Goal: Information Seeking & Learning: Learn about a topic

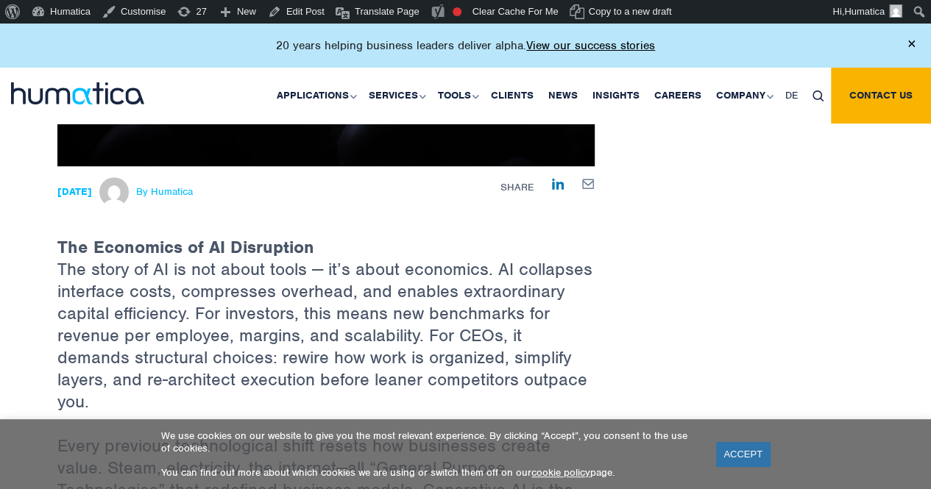
scroll to position [441, 0]
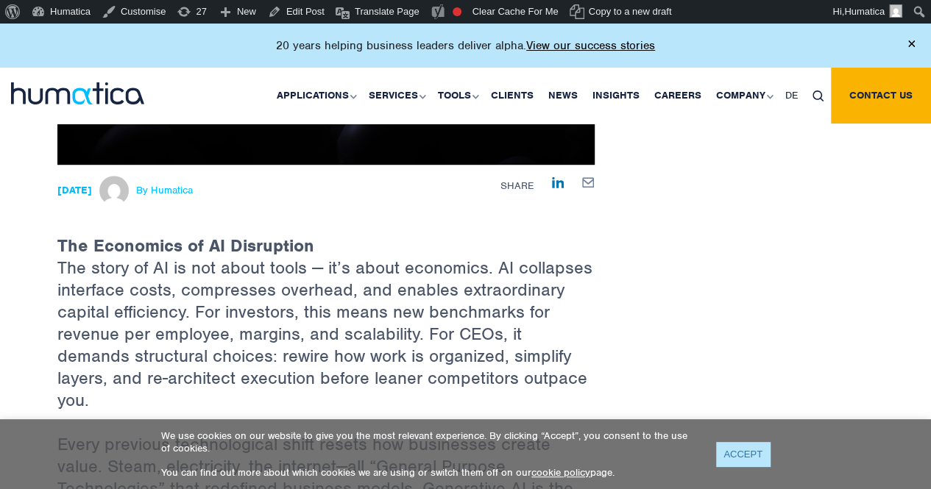
click at [734, 457] on link "ACCEPT" at bounding box center [743, 454] width 54 height 24
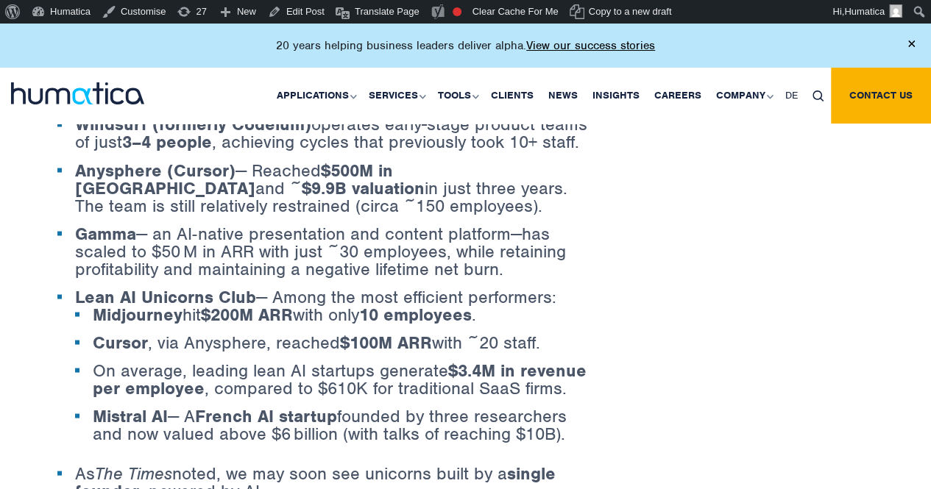
scroll to position [1104, 0]
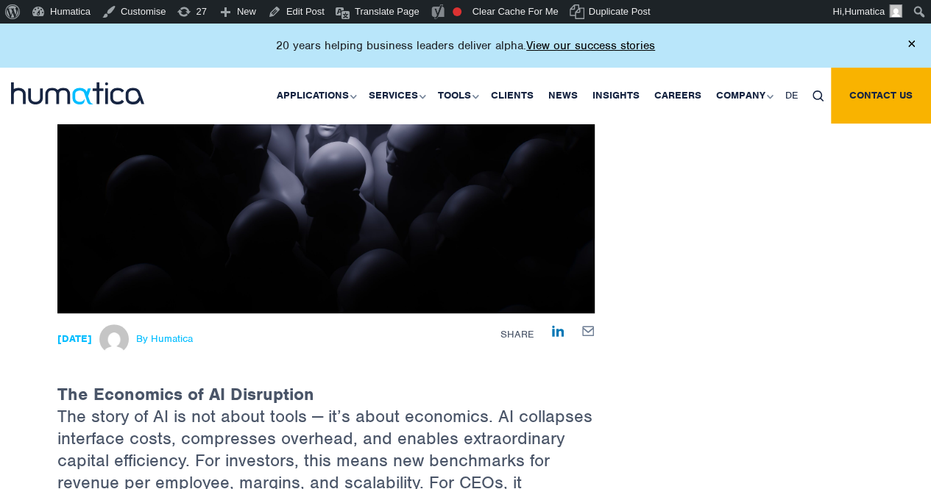
scroll to position [294, 0]
